Goal: Task Accomplishment & Management: Manage account settings

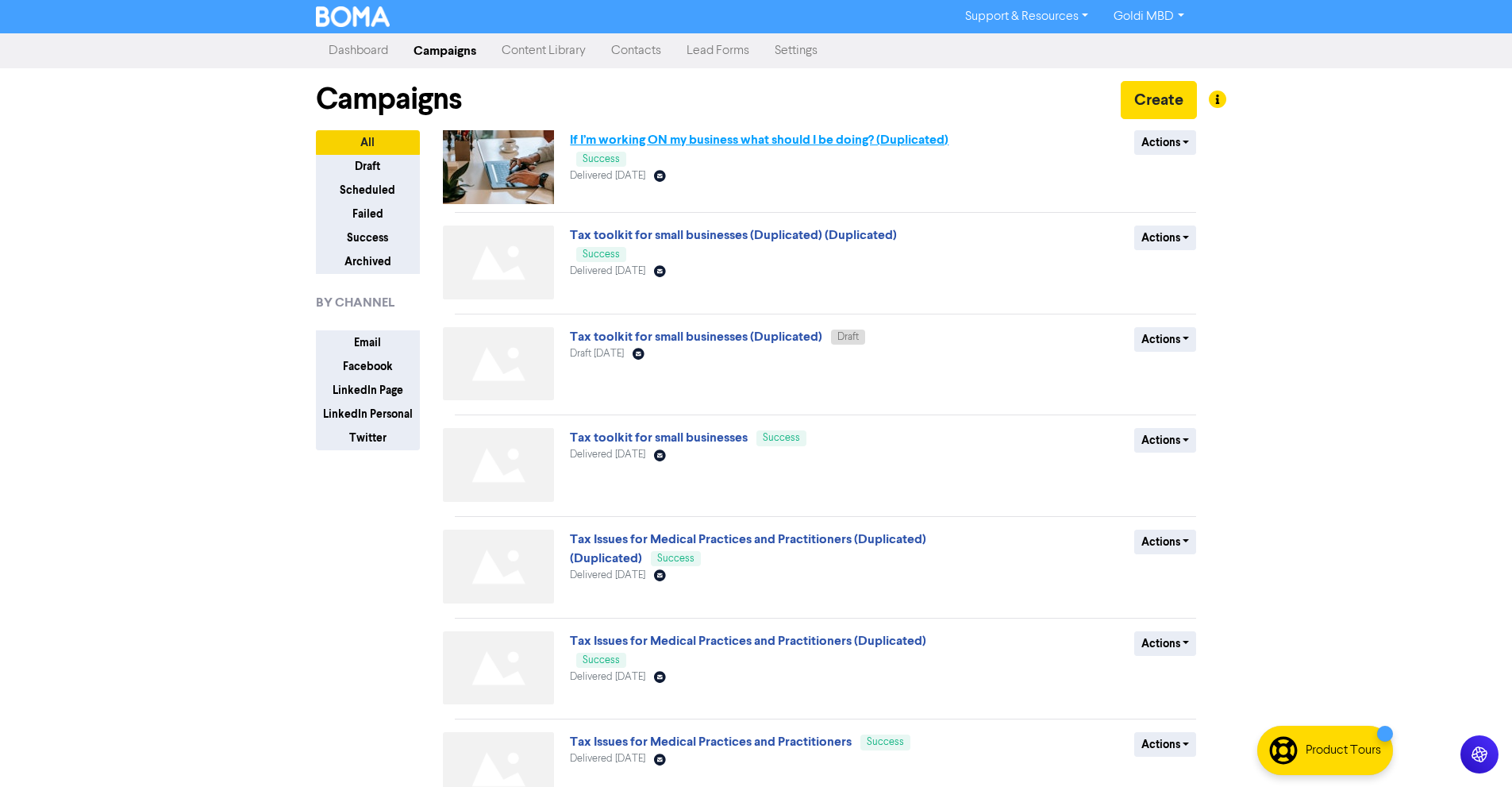
click at [706, 137] on link "If I’m working ON my business what should I be doing? (Duplicated)" at bounding box center [759, 140] width 378 height 16
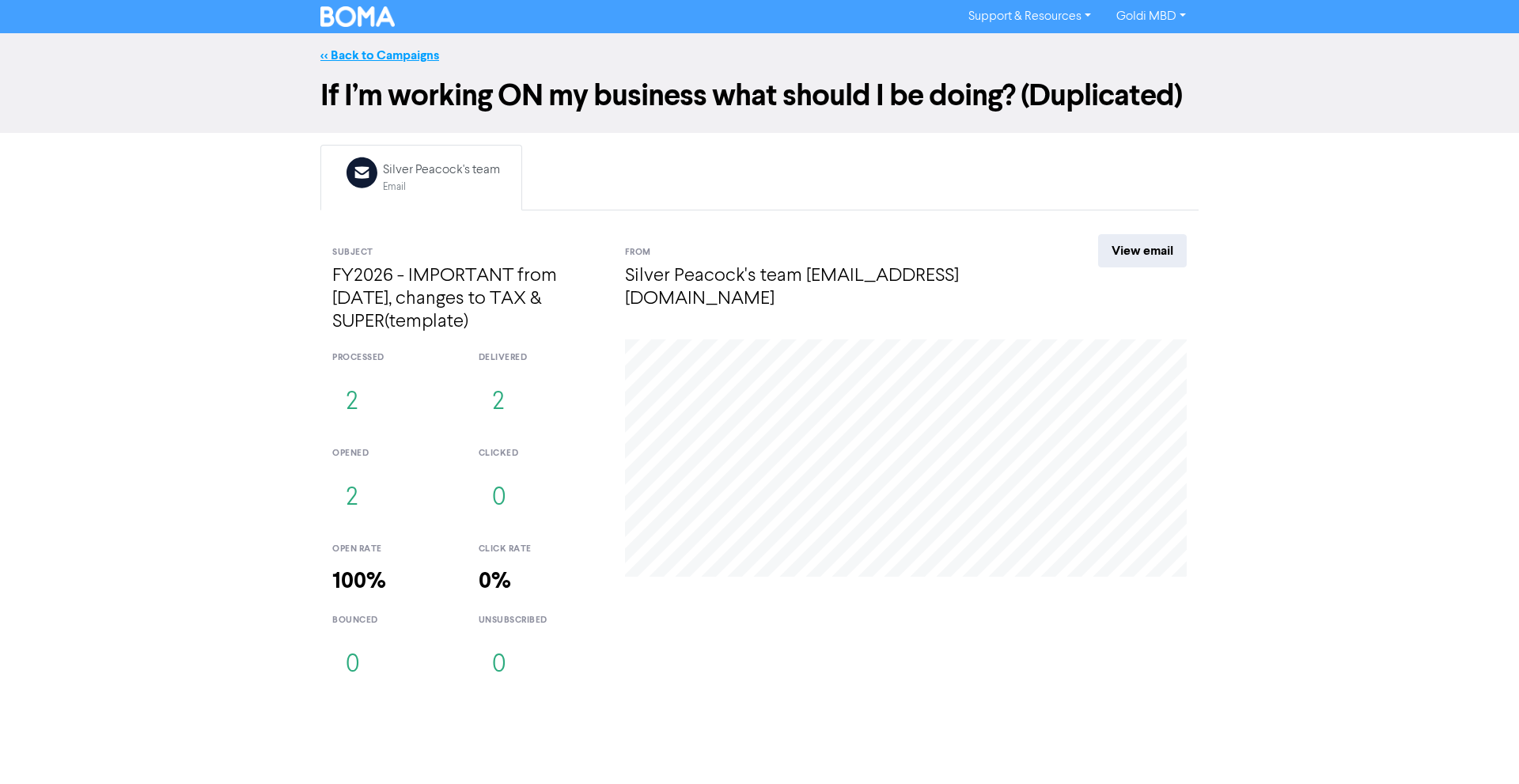
click at [358, 60] on link "<< Back to Campaigns" at bounding box center [380, 55] width 119 height 16
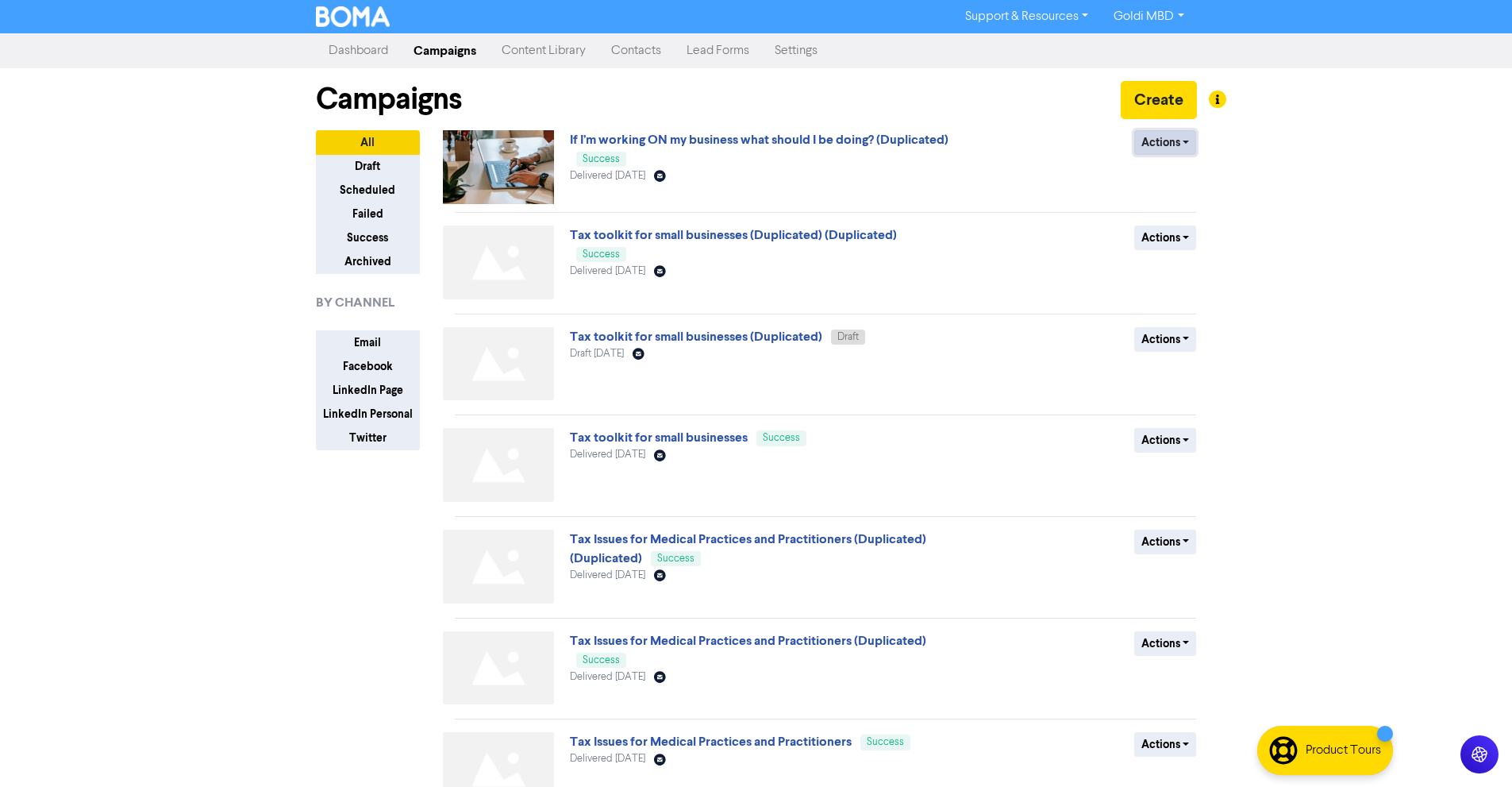
click at [1165, 139] on button "Actions" at bounding box center [1166, 142] width 63 height 25
click at [1180, 177] on button "Duplicate" at bounding box center [1197, 176] width 125 height 26
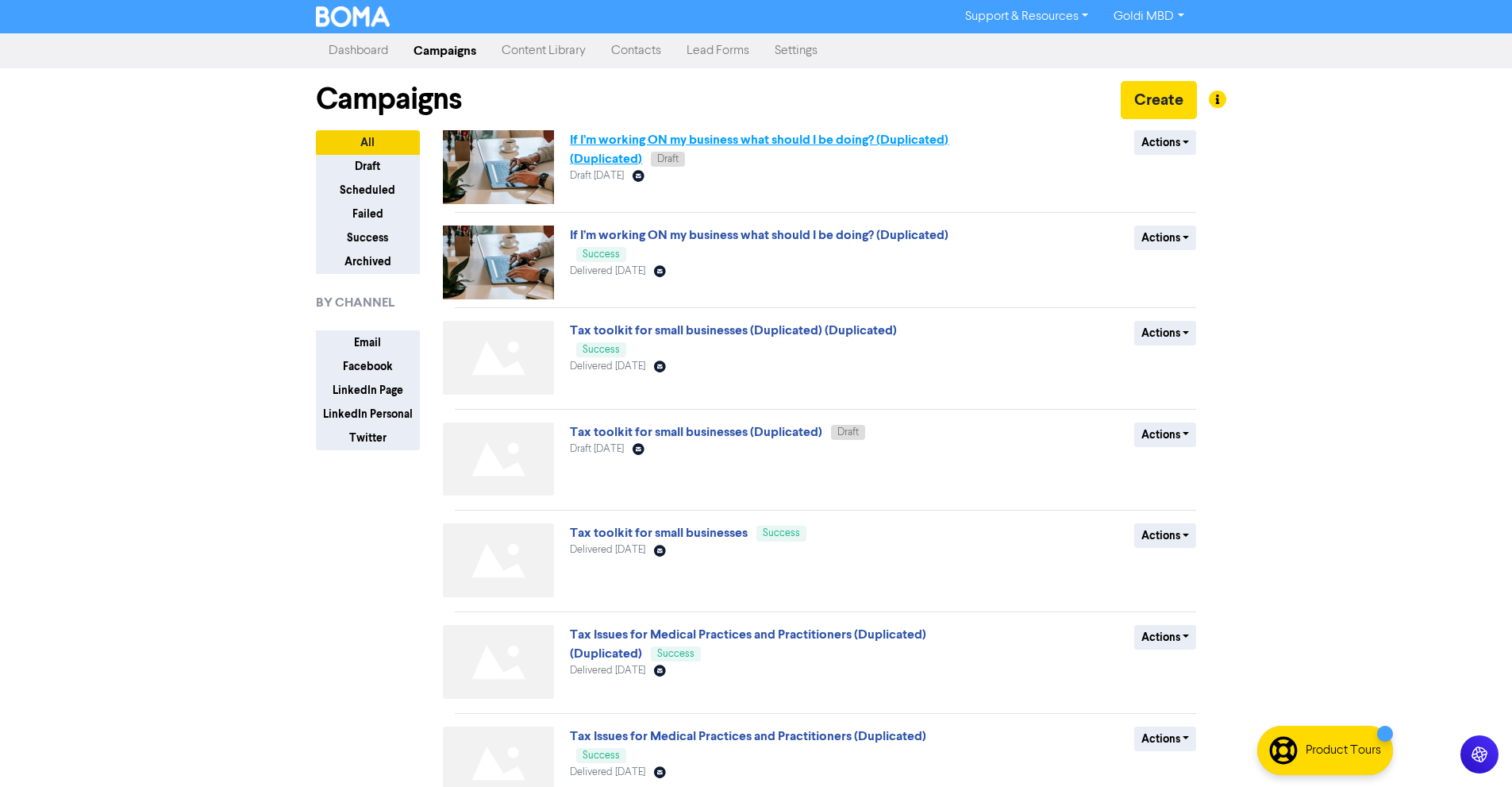
click at [615, 135] on link "If I’m working ON my business what should I be doing? (Duplicated) (Duplicated)" at bounding box center [759, 149] width 378 height 35
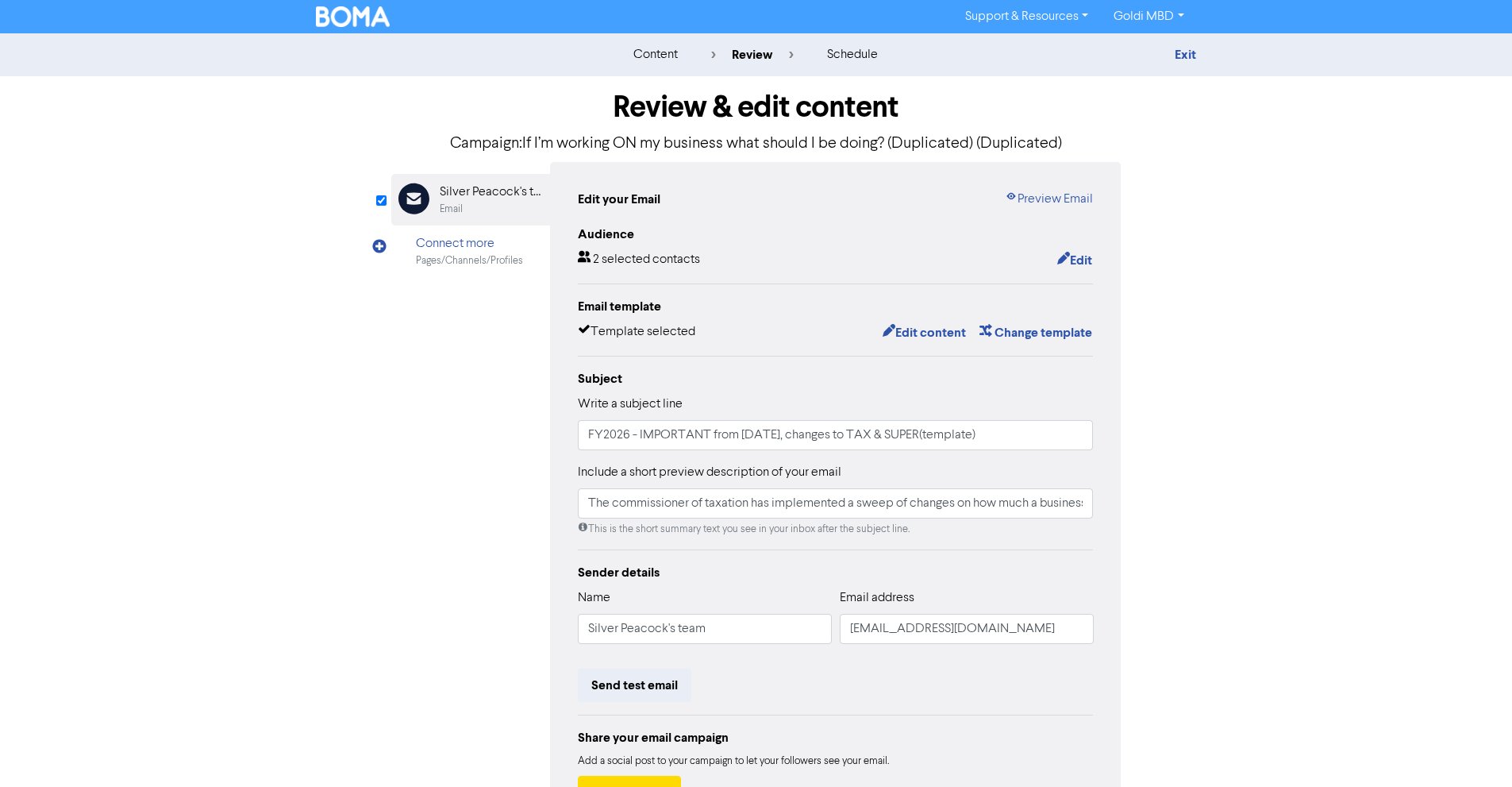
click at [644, 136] on p "Campaign: If I’m working ON my business what should I be doing? (Duplicated) (D…" at bounding box center [756, 144] width 730 height 24
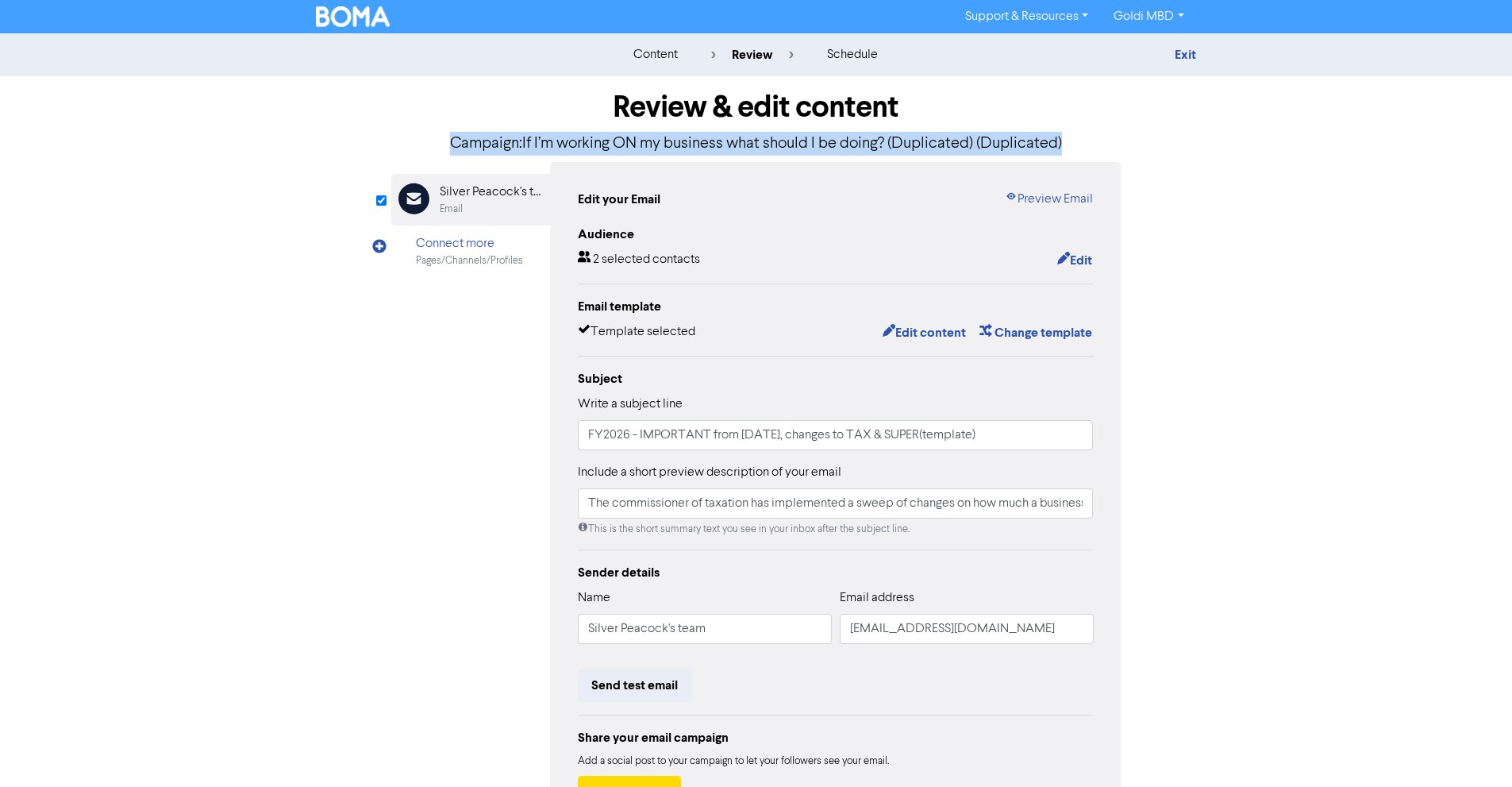
click at [644, 136] on p "Campaign: If I’m working ON my business what should I be doing? (Duplicated) (D…" at bounding box center [756, 144] width 730 height 24
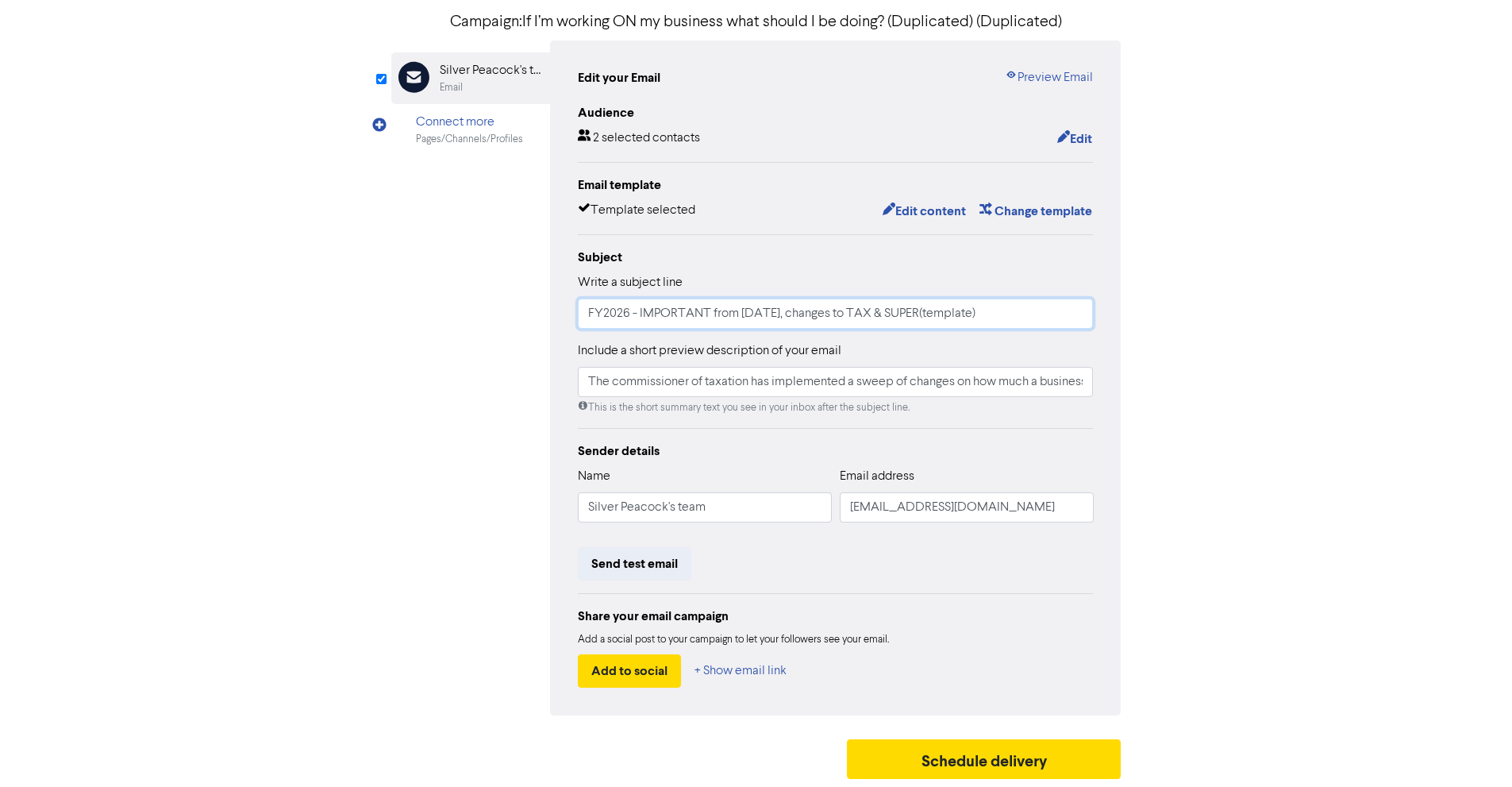
click at [1009, 307] on input "FY2026 - IMPORTANT from 24 September, changes to TAX & SUPER(template)" at bounding box center [835, 313] width 516 height 30
type input "FY2026 - IMPORTANT from 24 September, changes to TAX & SUPER(template updated)"
click at [919, 209] on button "Edit content" at bounding box center [924, 211] width 85 height 20
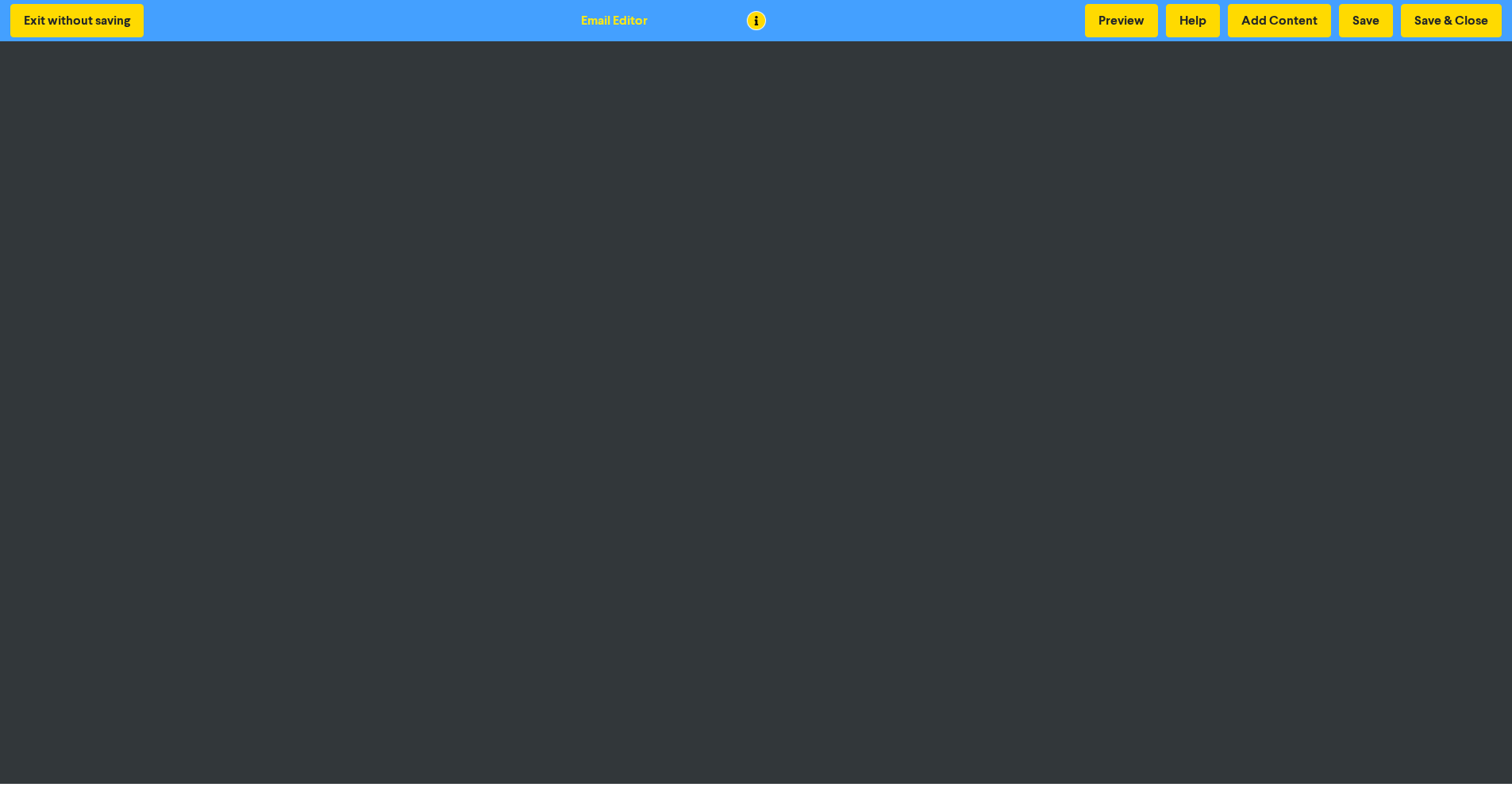
scroll to position [2, 0]
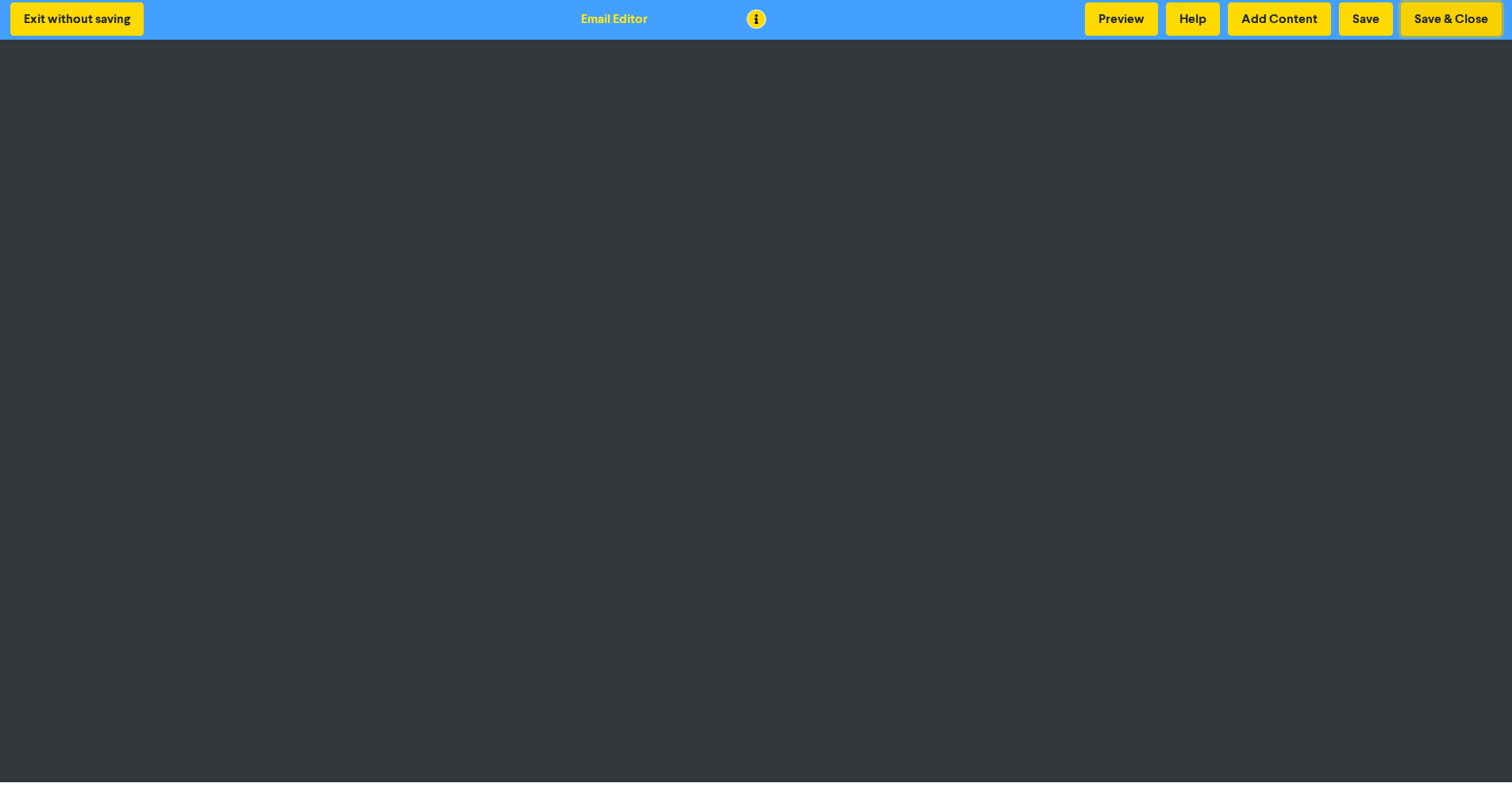
click at [1449, 17] on button "Save & Close" at bounding box center [1451, 19] width 101 height 33
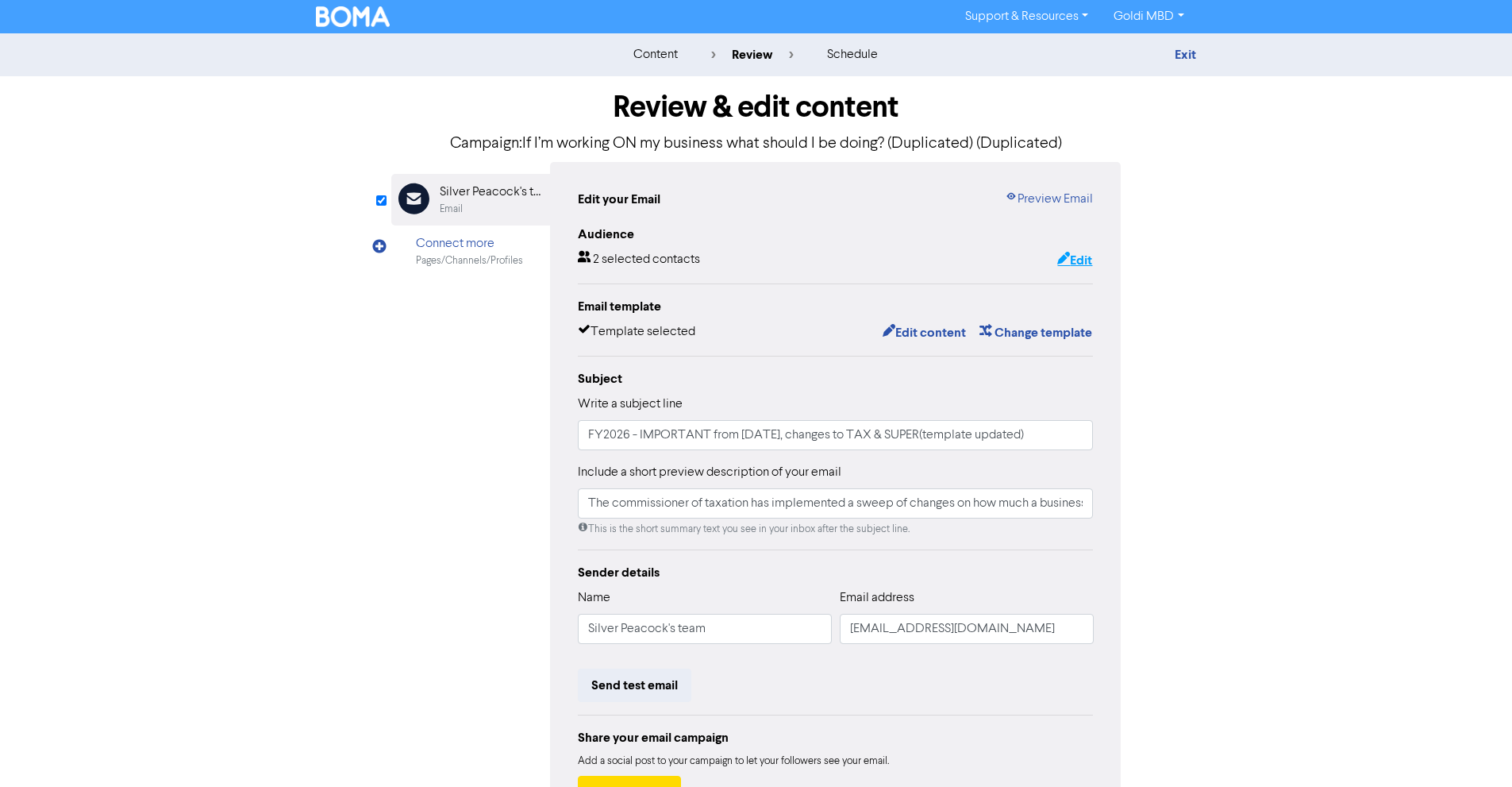
click at [1074, 260] on button "Edit" at bounding box center [1074, 260] width 37 height 20
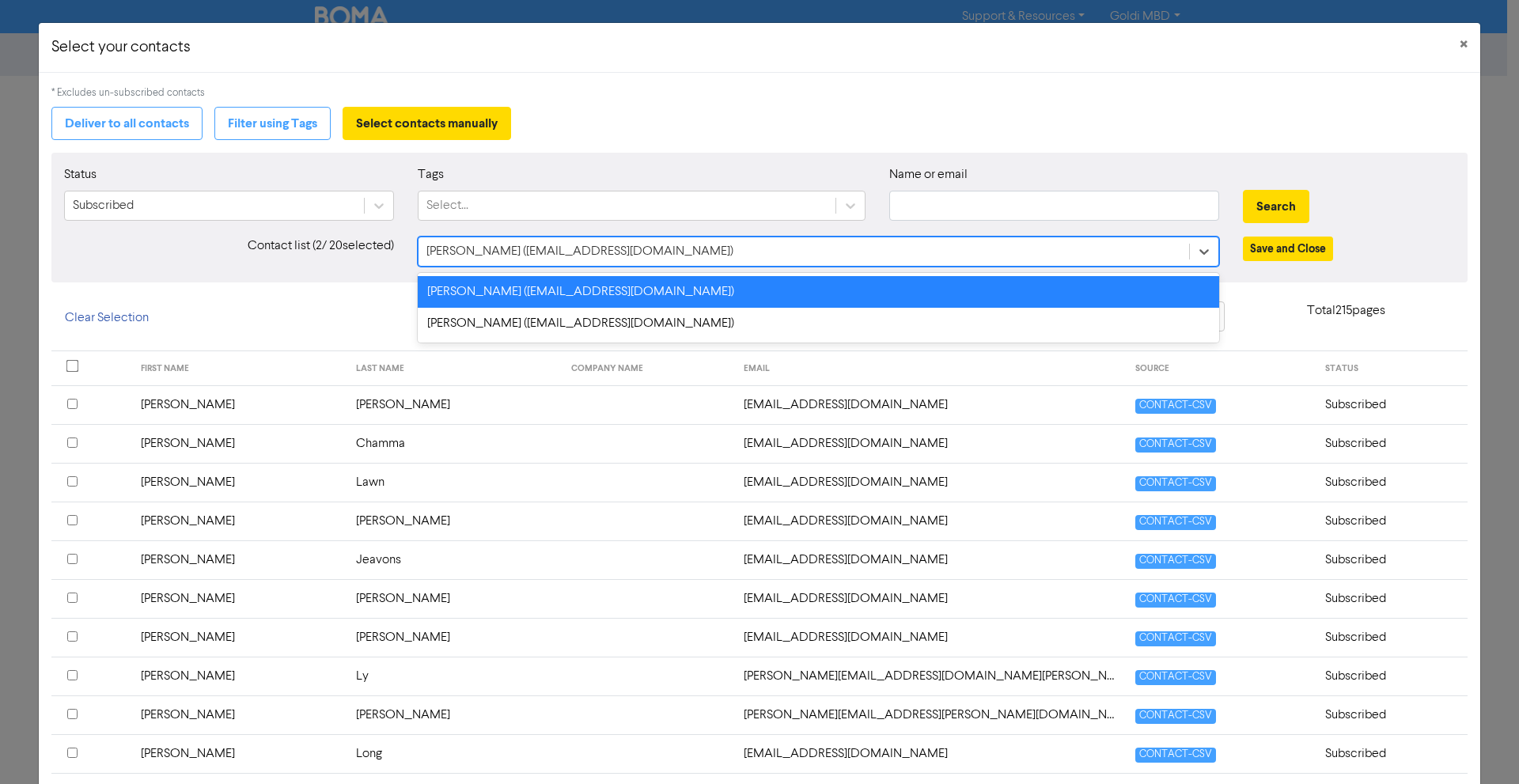
click at [1070, 259] on div "Wagdi Andrawis (wandrawis@silverpeacock.com.au)" at bounding box center [804, 251] width 771 height 29
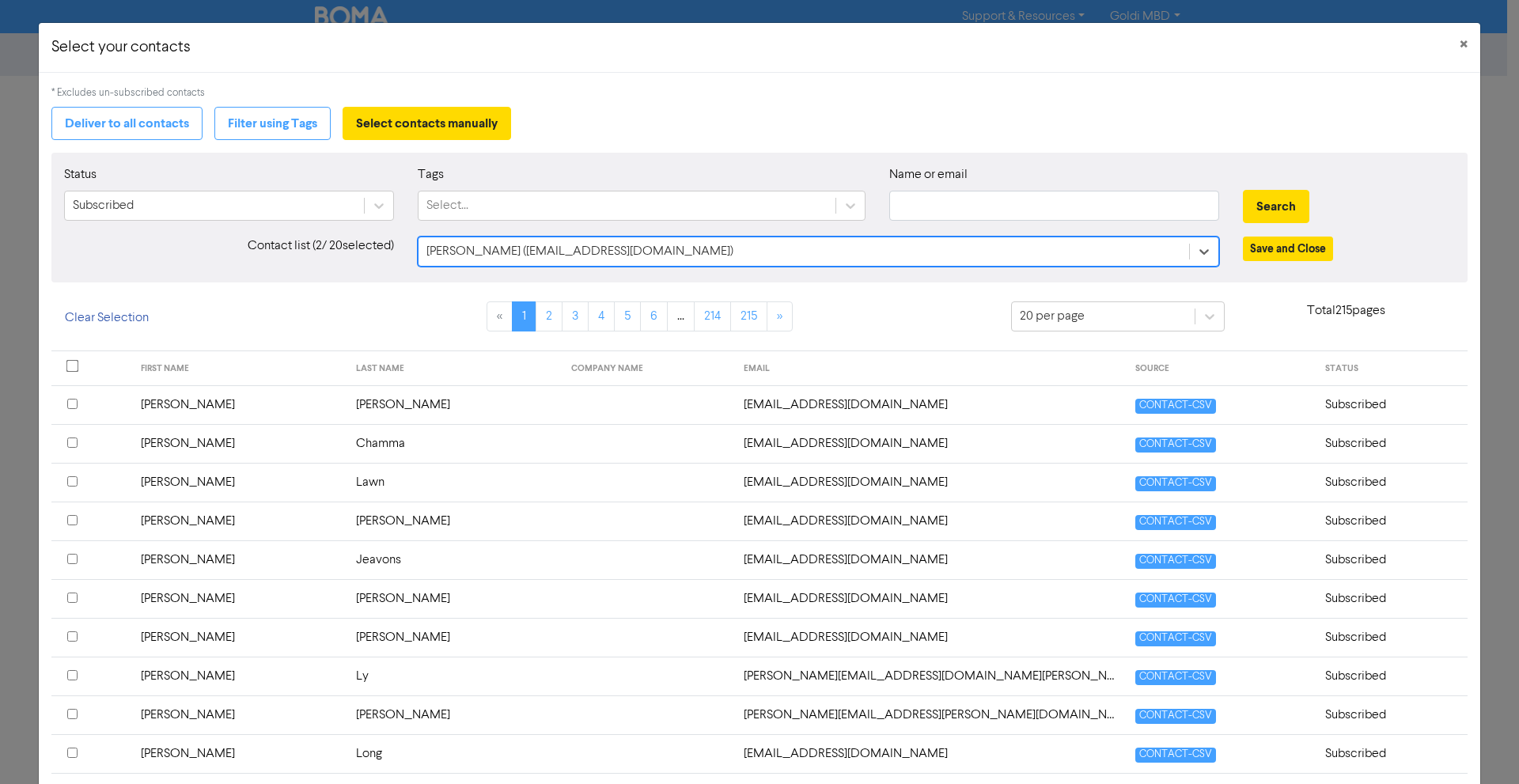
click at [1070, 259] on div "Wagdi Andrawis (wandrawis@silverpeacock.com.au)" at bounding box center [804, 251] width 771 height 29
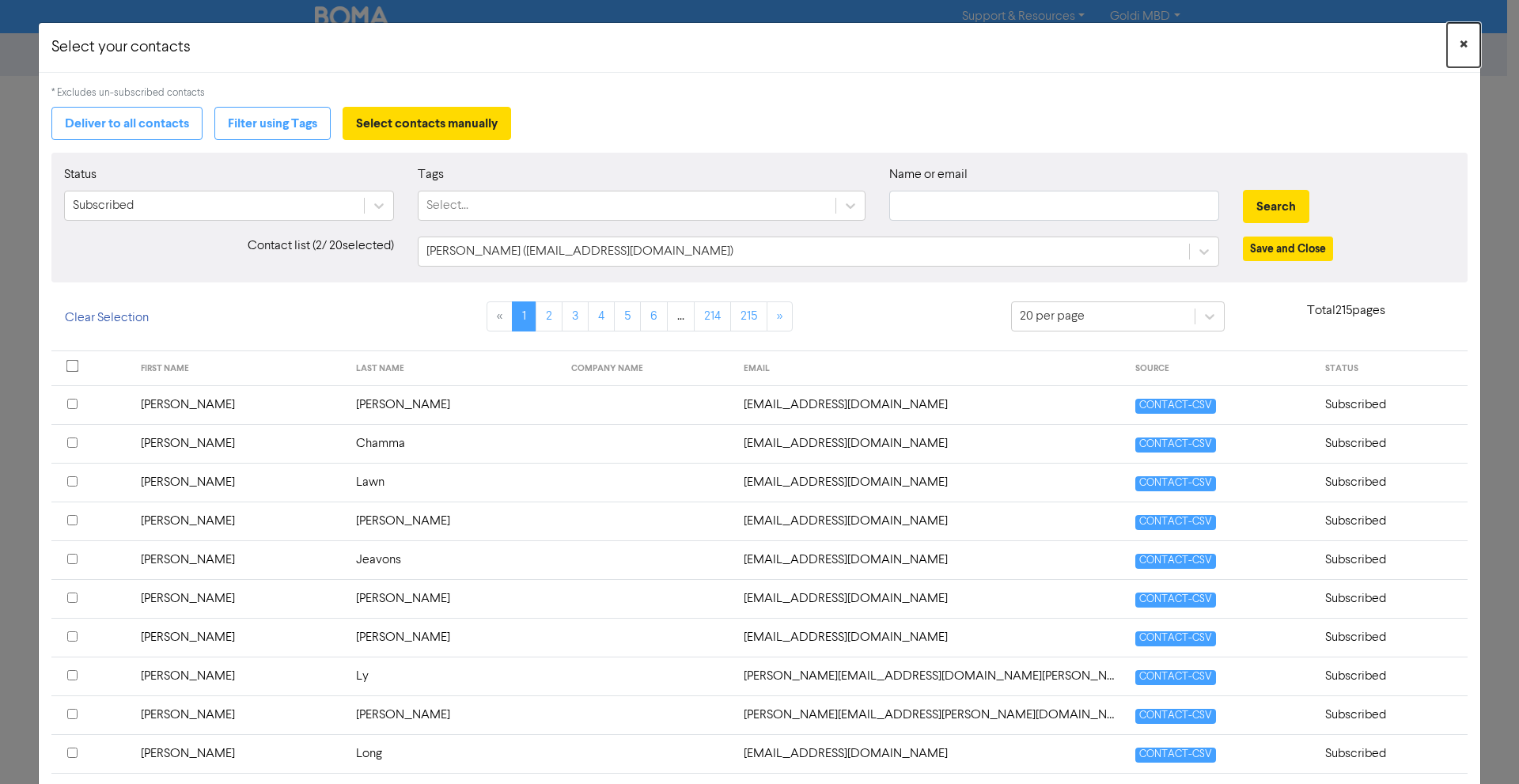
click at [1460, 37] on span "×" at bounding box center [1463, 45] width 8 height 24
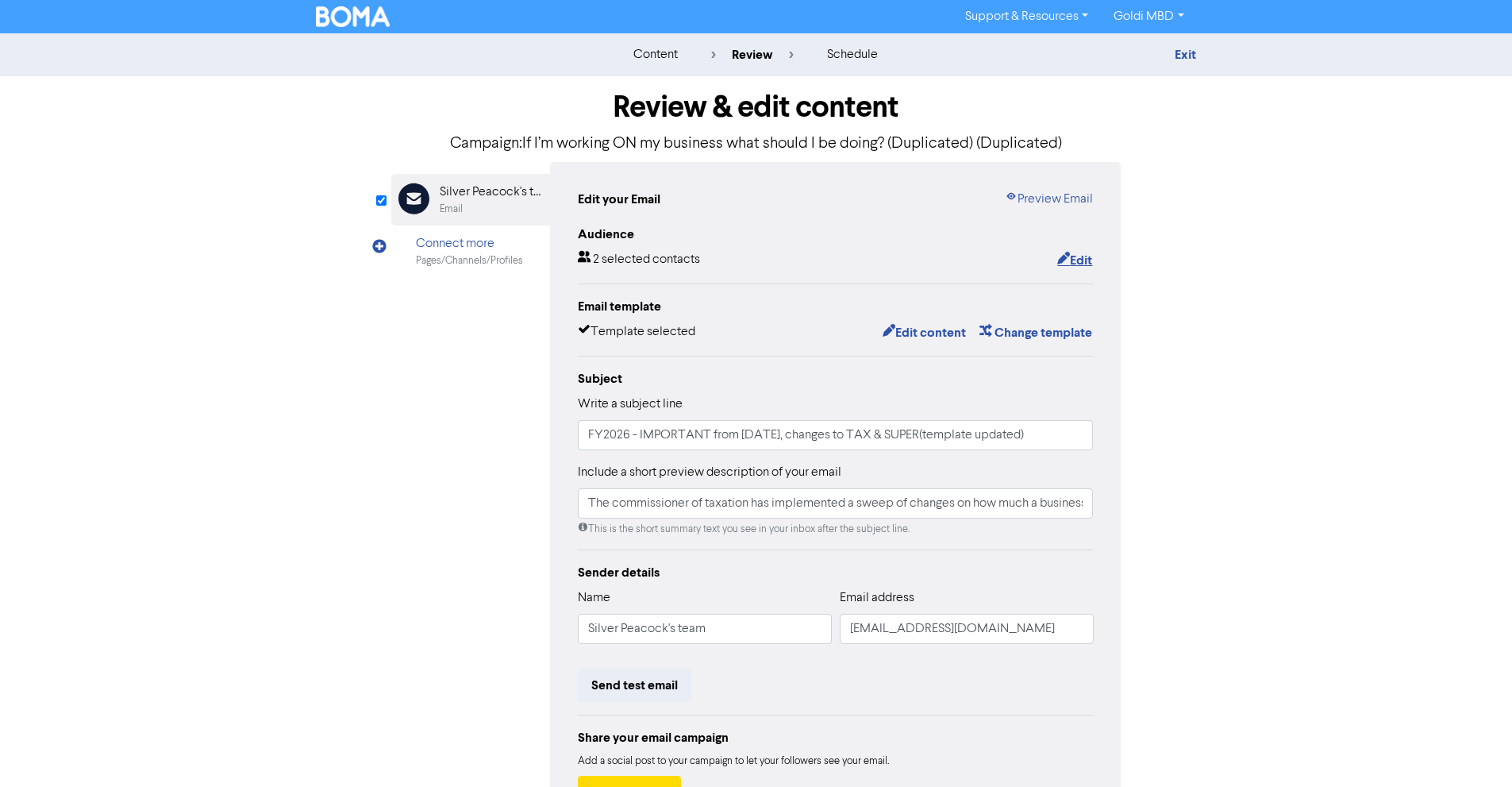
scroll to position [123, 0]
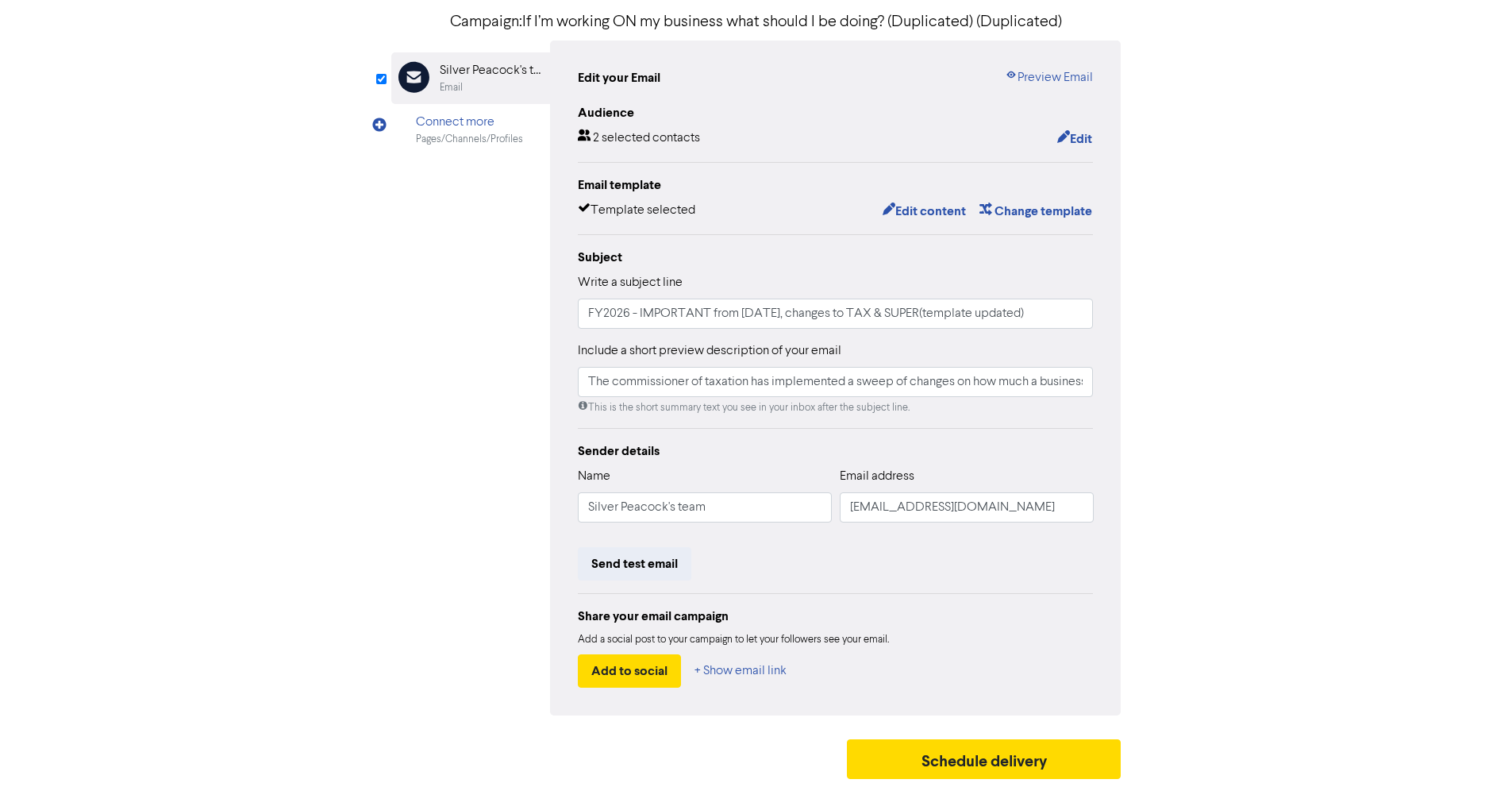
click at [932, 785] on div "Schedule delivery" at bounding box center [756, 763] width 730 height 48
click at [918, 770] on button "Schedule delivery" at bounding box center [984, 759] width 274 height 40
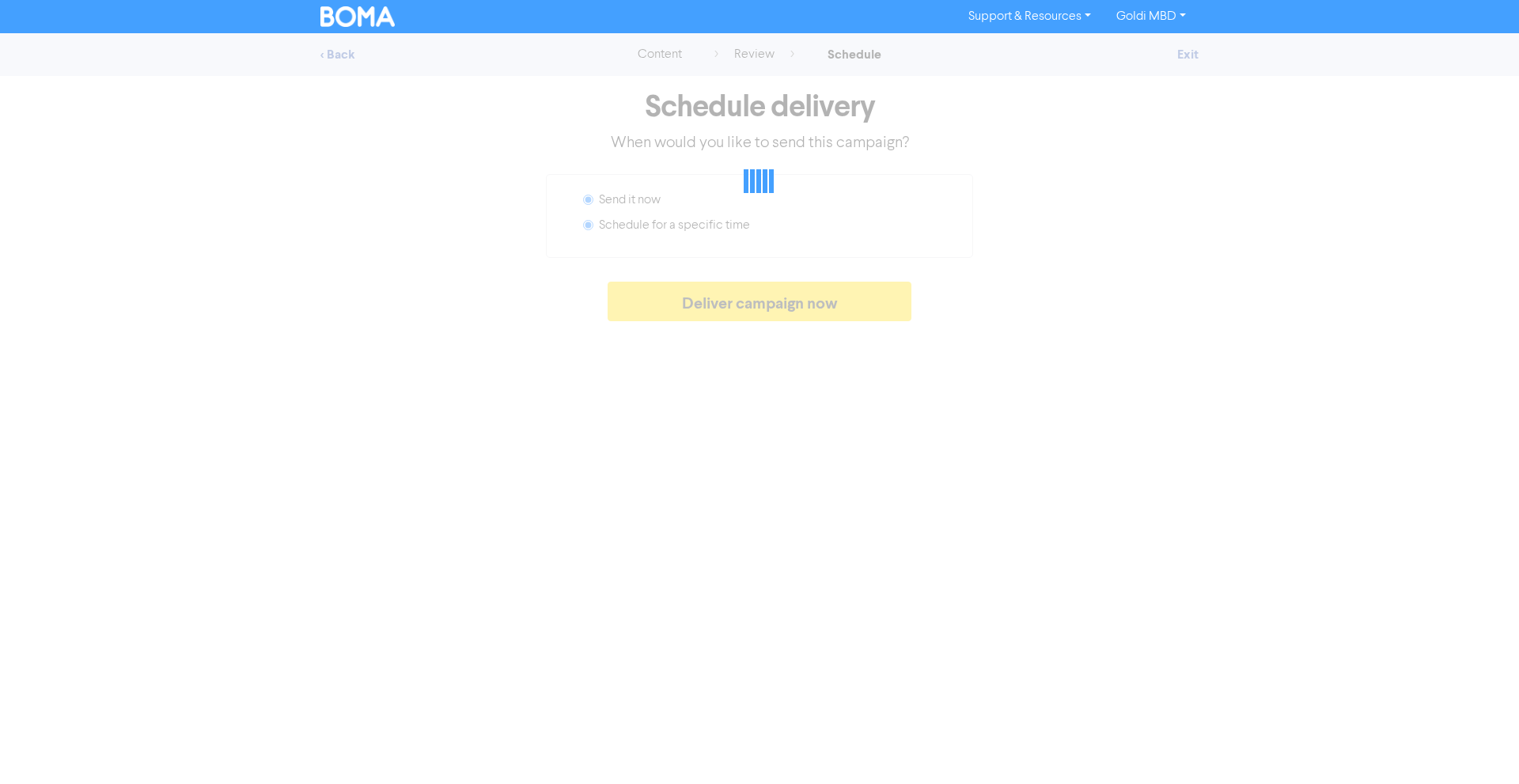
radio input "false"
radio input "true"
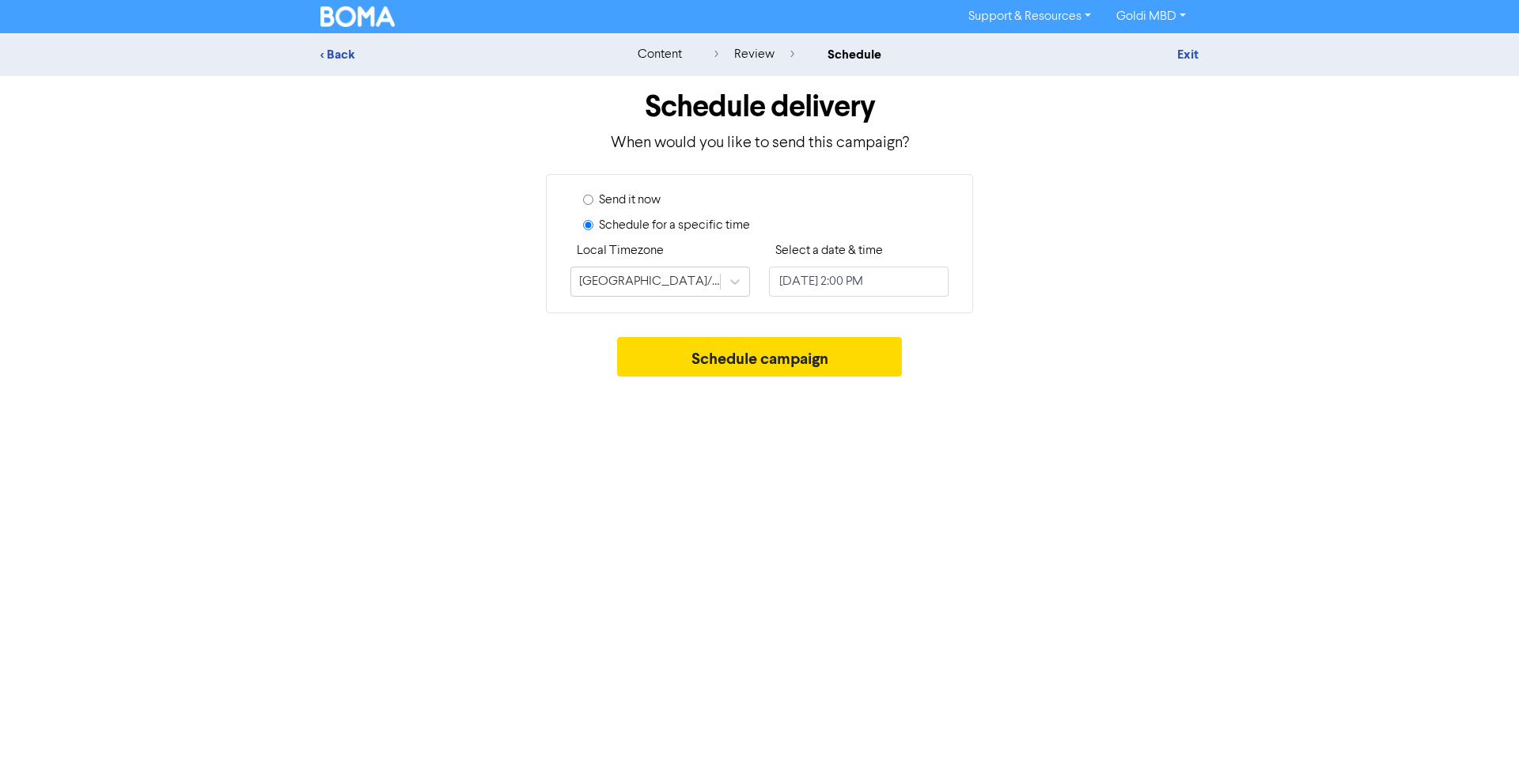
click at [604, 208] on label "Send it now" at bounding box center [630, 200] width 62 height 19
click at [593, 205] on input "Send it now" at bounding box center [588, 200] width 10 height 10
radio input "true"
radio input "false"
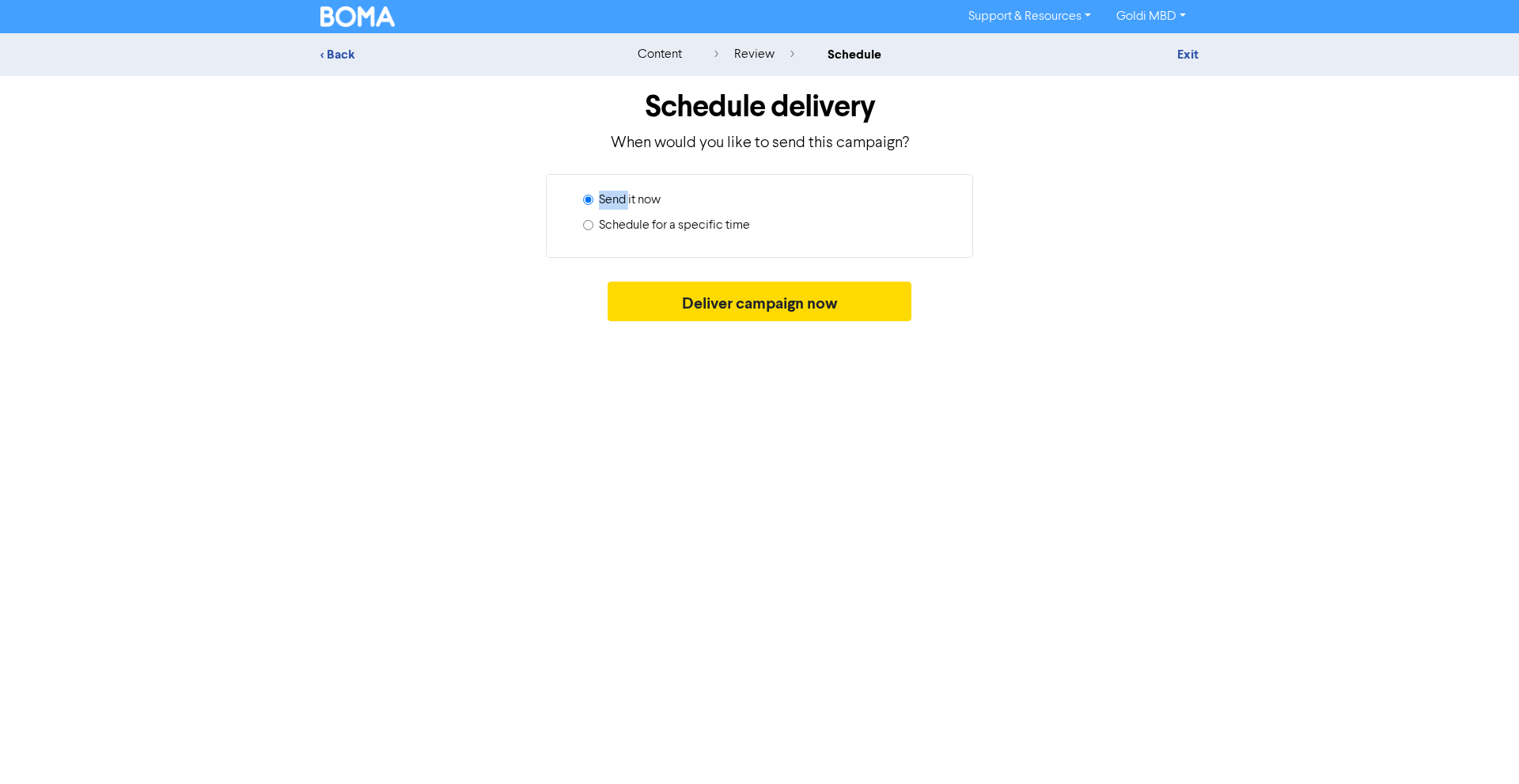
click at [604, 208] on label "Send it now" at bounding box center [630, 200] width 62 height 19
click at [593, 205] on input "Send it now" at bounding box center [588, 200] width 10 height 10
click at [661, 298] on button "Deliver campaign now" at bounding box center [760, 301] width 304 height 40
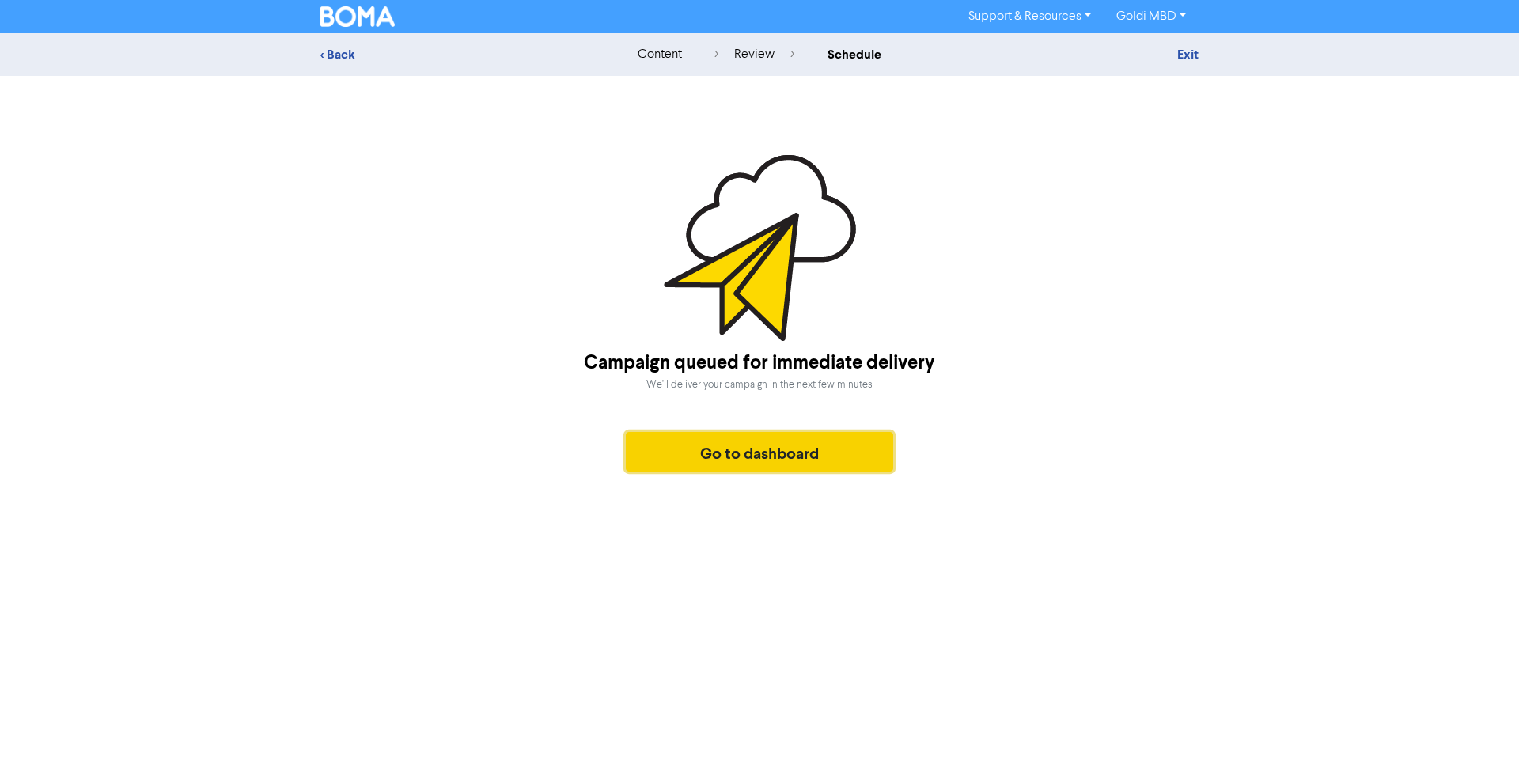
click at [788, 457] on button "Go to dashboard" at bounding box center [760, 451] width 268 height 40
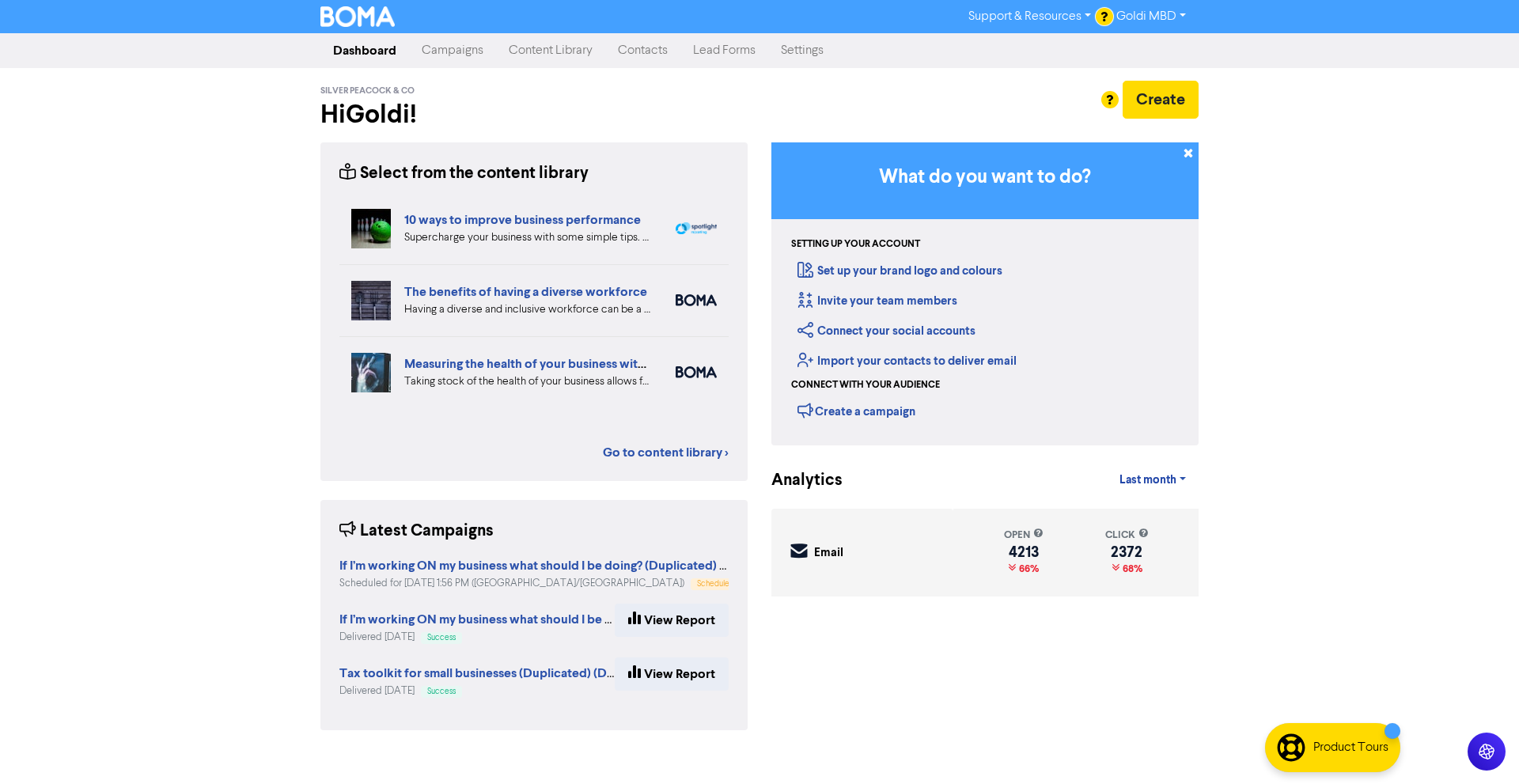
click at [471, 42] on link "Campaigns" at bounding box center [452, 50] width 87 height 31
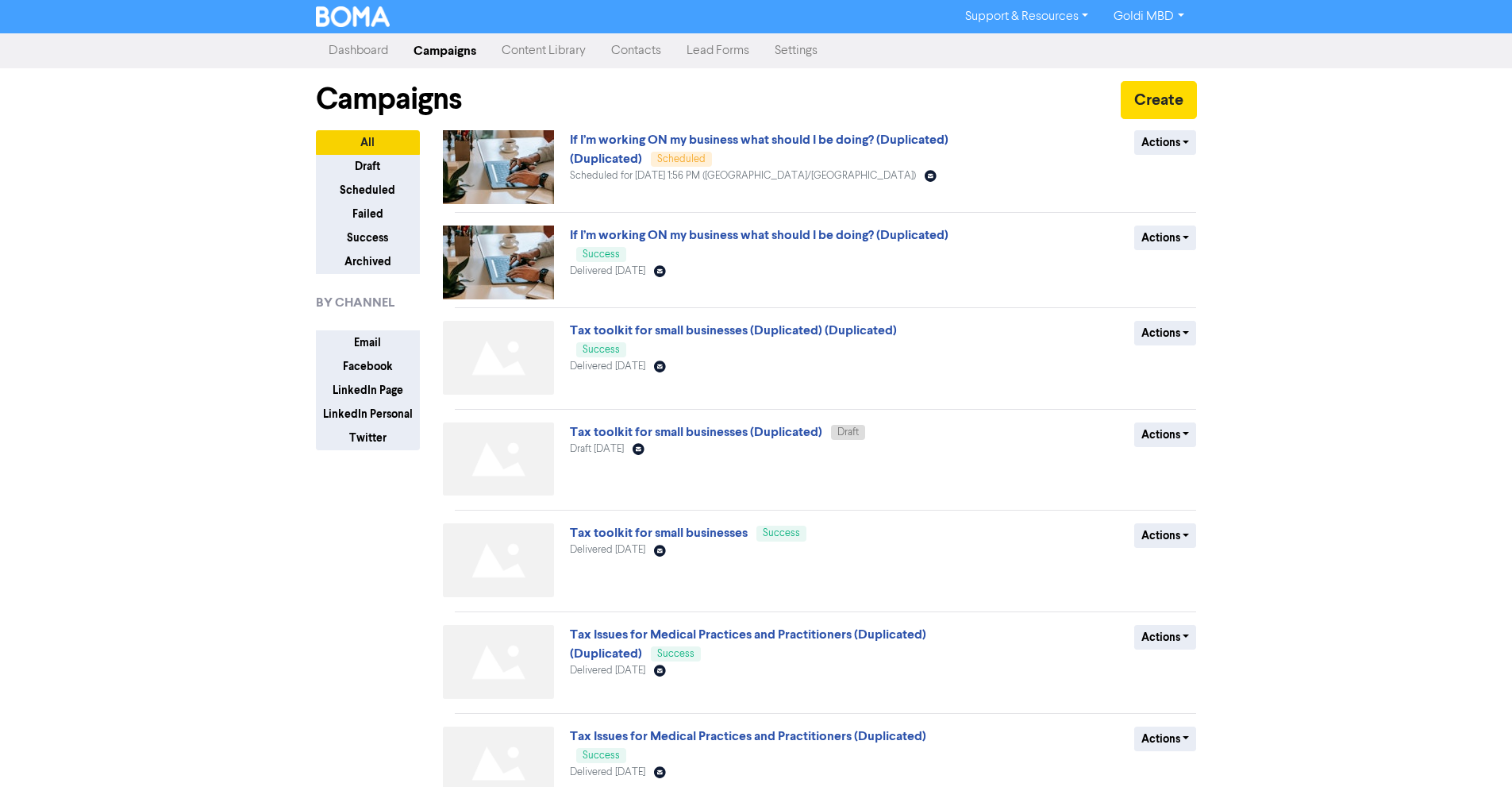
click at [871, 142] on link "If I’m working ON my business what should I be doing? (Duplicated) (Duplicated)" at bounding box center [759, 149] width 378 height 35
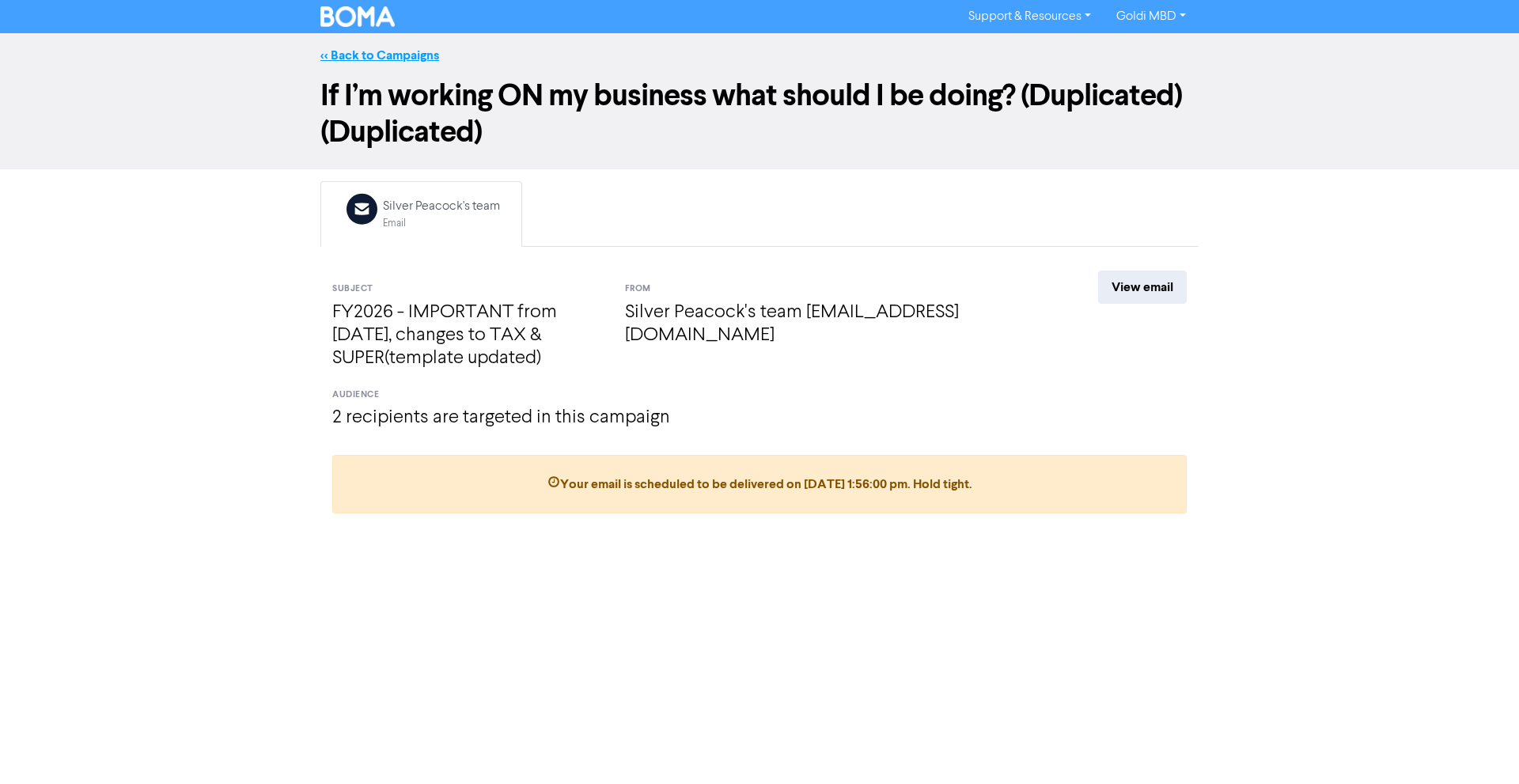
click at [327, 60] on link "<< Back to Campaigns" at bounding box center [380, 55] width 119 height 16
